Goal: Task Accomplishment & Management: Use online tool/utility

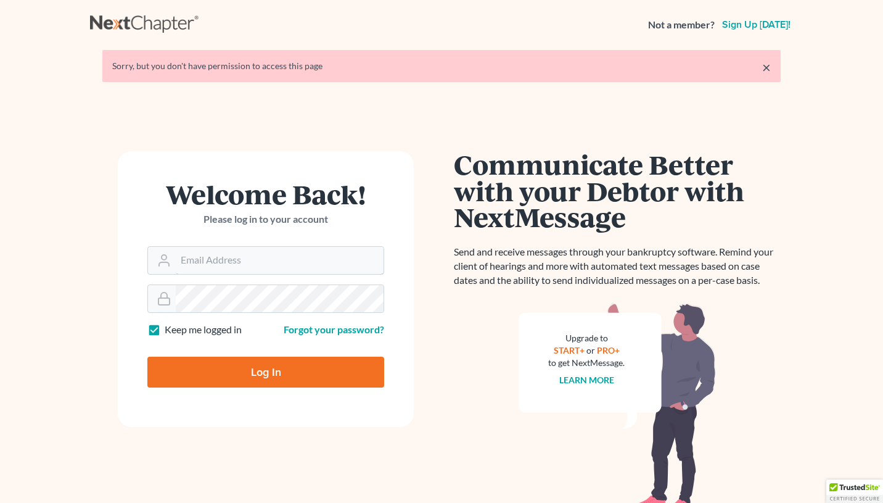
type input "[EMAIL_ADDRESS][DOMAIN_NAME]"
click at [304, 370] on input "Log In" at bounding box center [265, 372] width 237 height 31
type input "Thinking..."
